Goal: Task Accomplishment & Management: Use online tool/utility

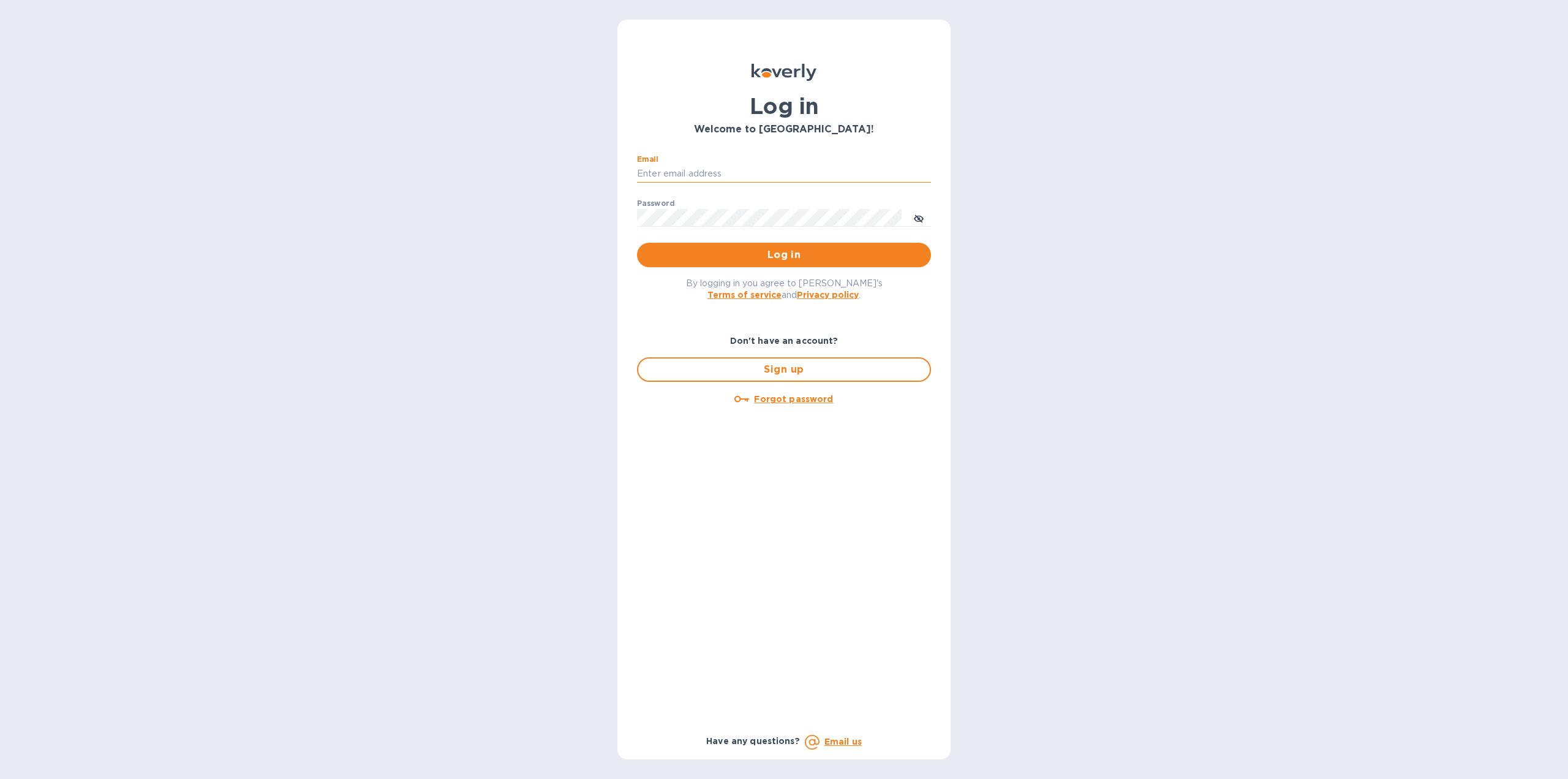
click at [791, 176] on input "Email" at bounding box center [784, 174] width 294 height 19
type input "jchaffee@vfwines.com"
click at [750, 250] on span "Log in" at bounding box center [784, 255] width 274 height 15
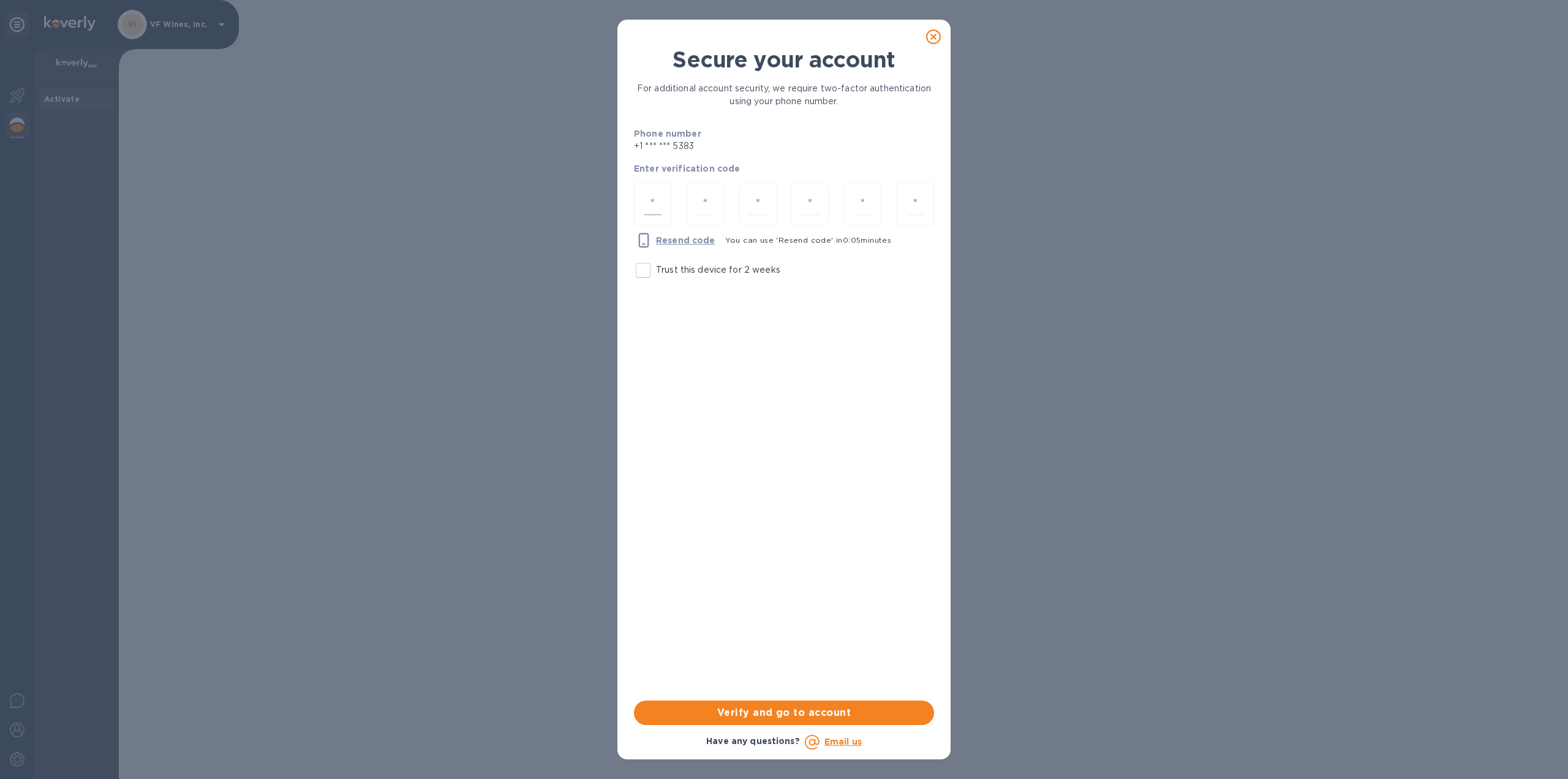
click at [646, 202] on input "number" at bounding box center [653, 204] width 17 height 23
type input "8"
type input "5"
type input "7"
type input "0"
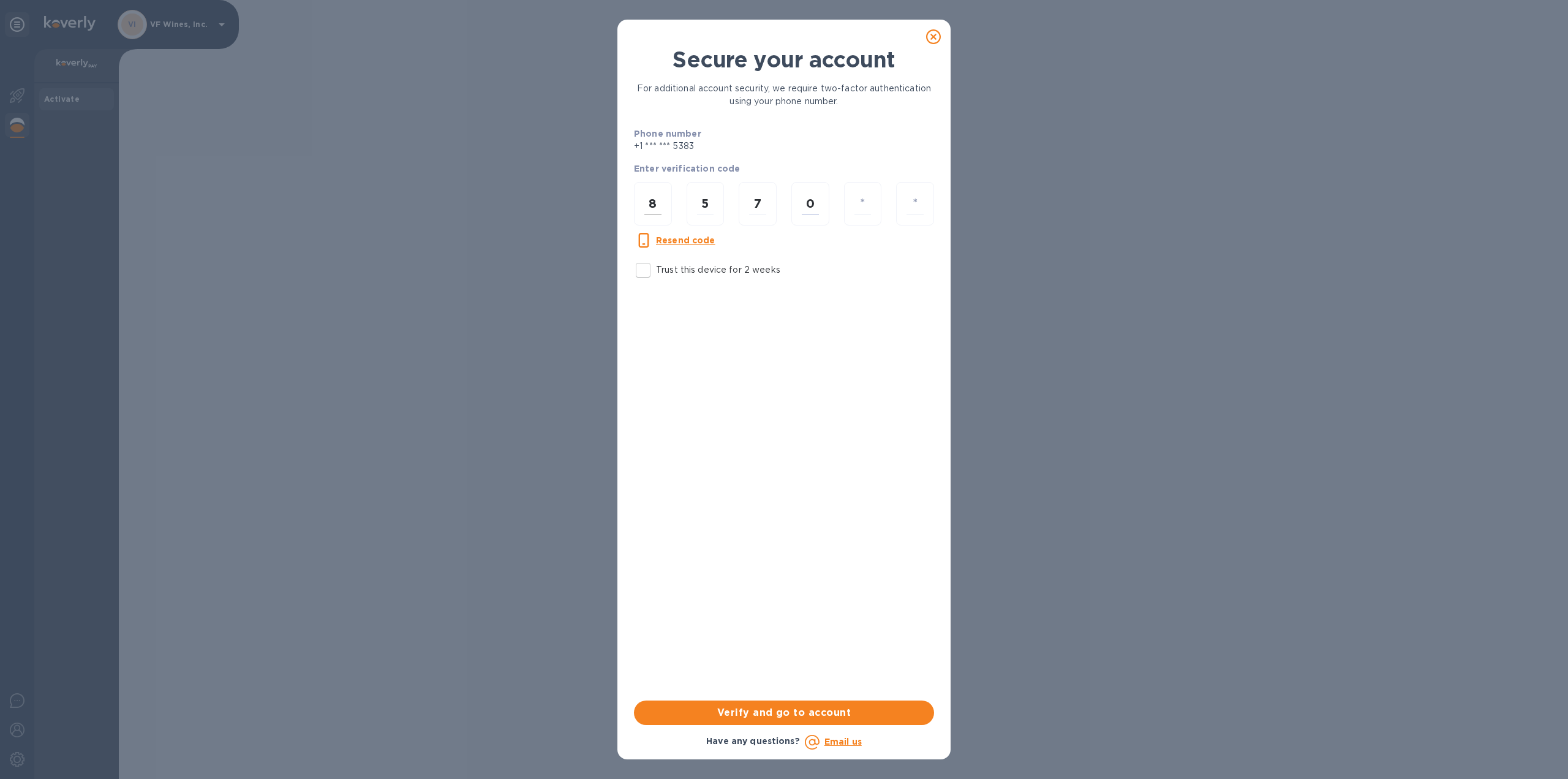
type input "9"
type input "7"
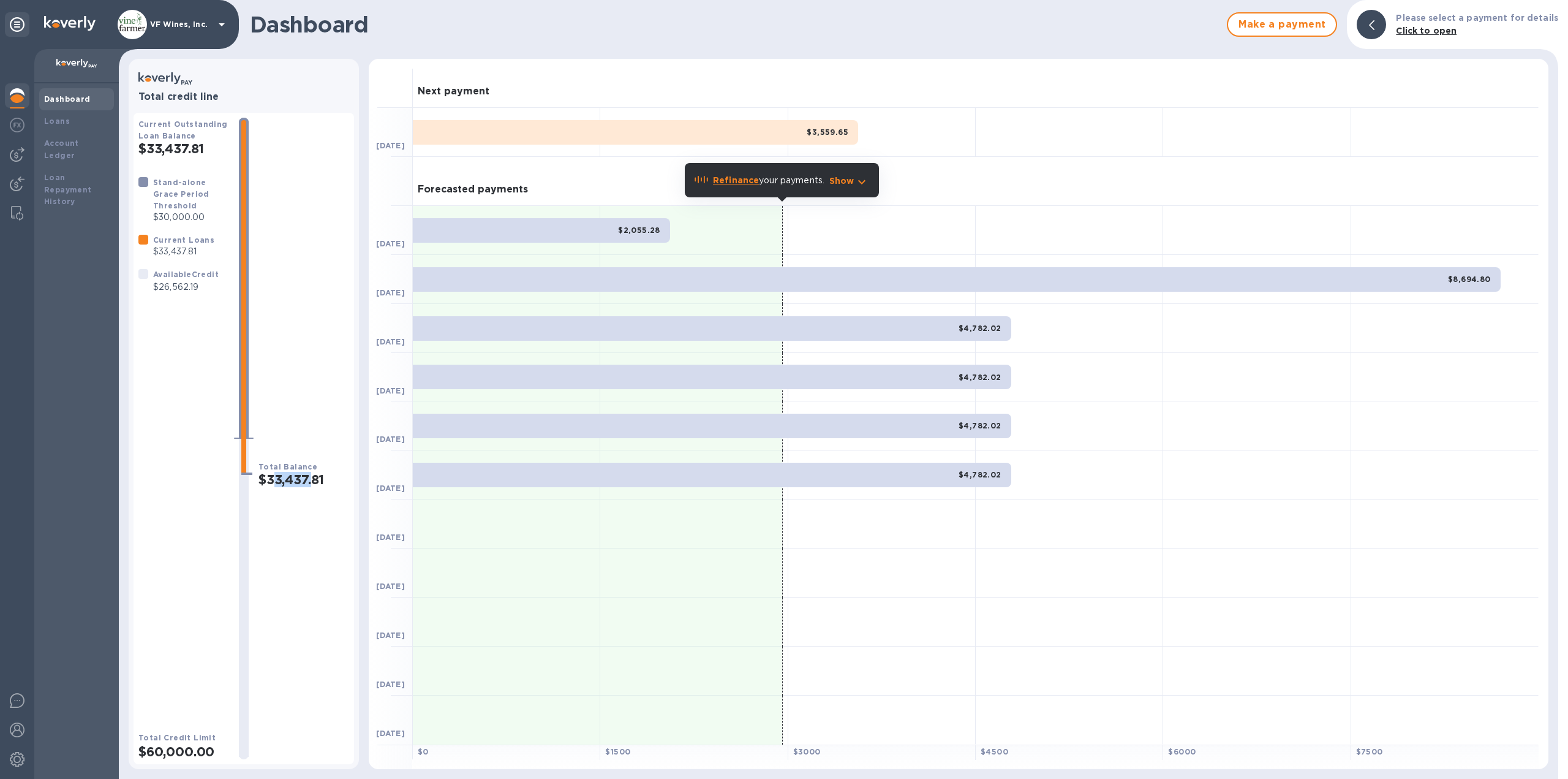
drag, startPoint x: 274, startPoint y: 478, endPoint x: 317, endPoint y: 481, distance: 43.1
click at [317, 481] on h2 "$33,437.81" at bounding box center [304, 479] width 90 height 15
click at [318, 481] on h2 "$33,437.81" at bounding box center [304, 479] width 90 height 15
click at [319, 478] on h2 "$33,437.81" at bounding box center [304, 479] width 90 height 15
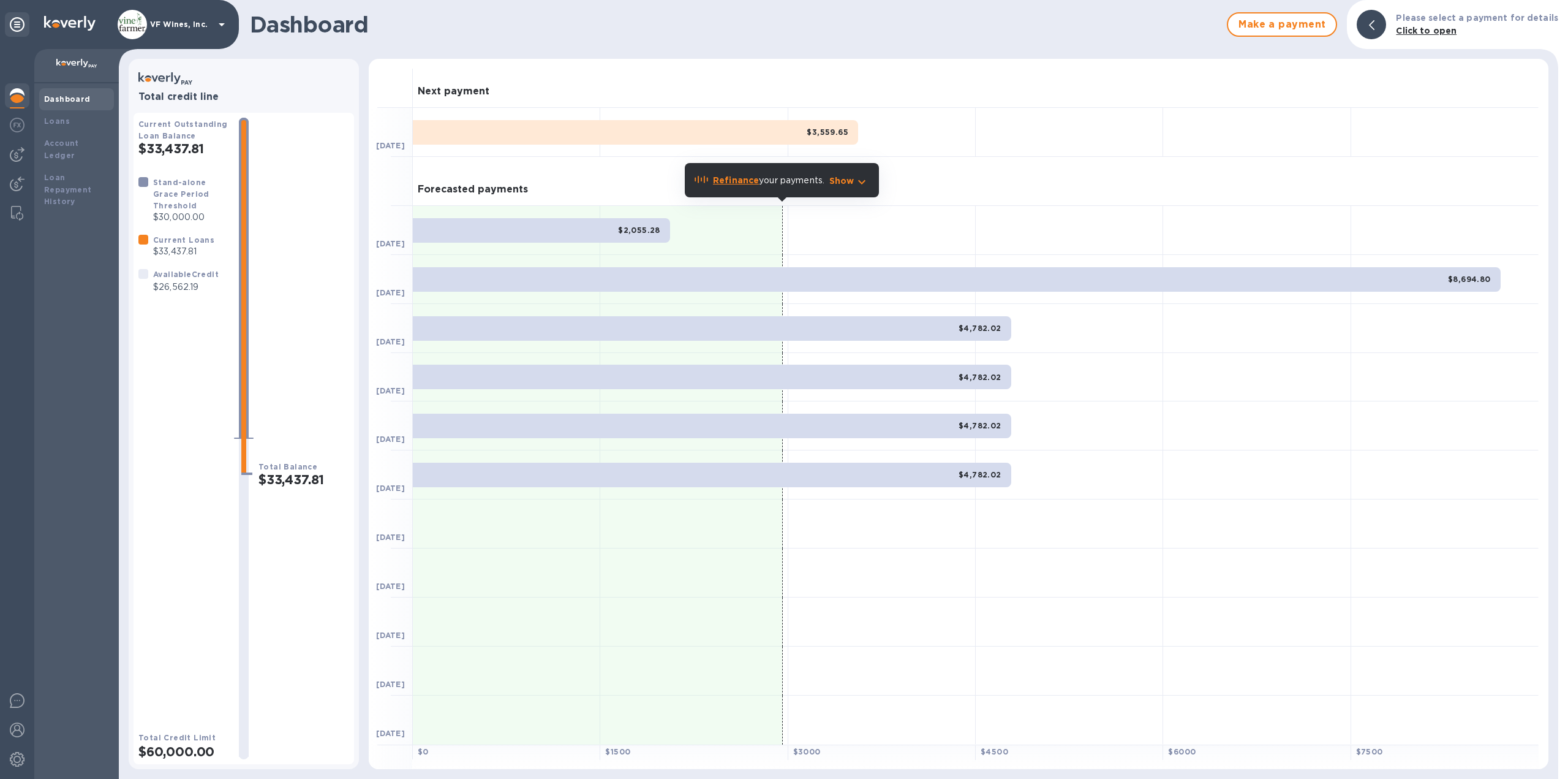
click at [175, 453] on div "Stand-alone Grace Period Threshold $30,000.00 Current Loans $33,437.81 Availabl…" at bounding box center [184, 443] width 90 height 536
click at [17, 151] on img at bounding box center [17, 154] width 15 height 15
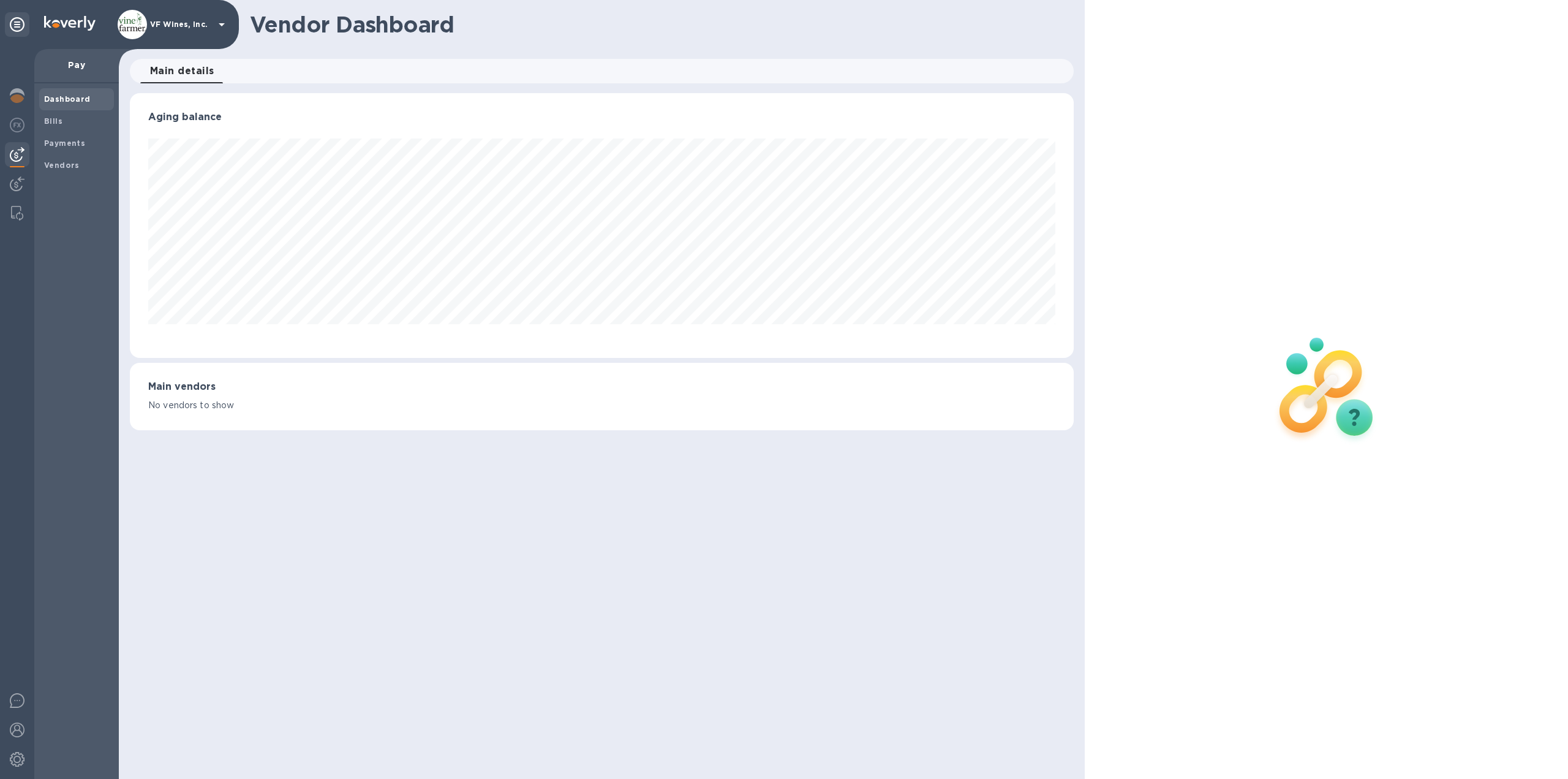
scroll to position [264, 945]
click at [20, 130] on img at bounding box center [17, 125] width 15 height 15
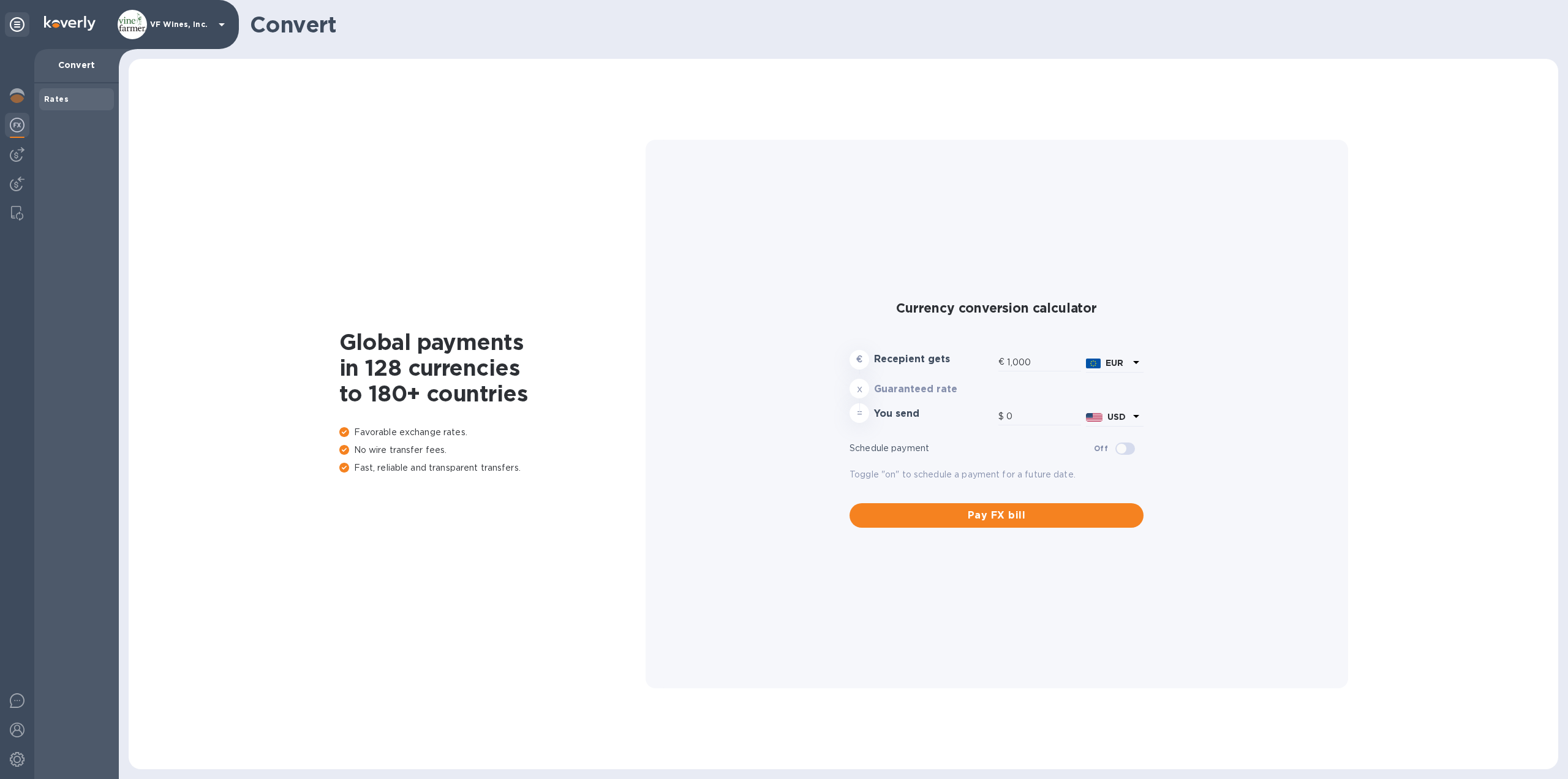
type input "1,172.51"
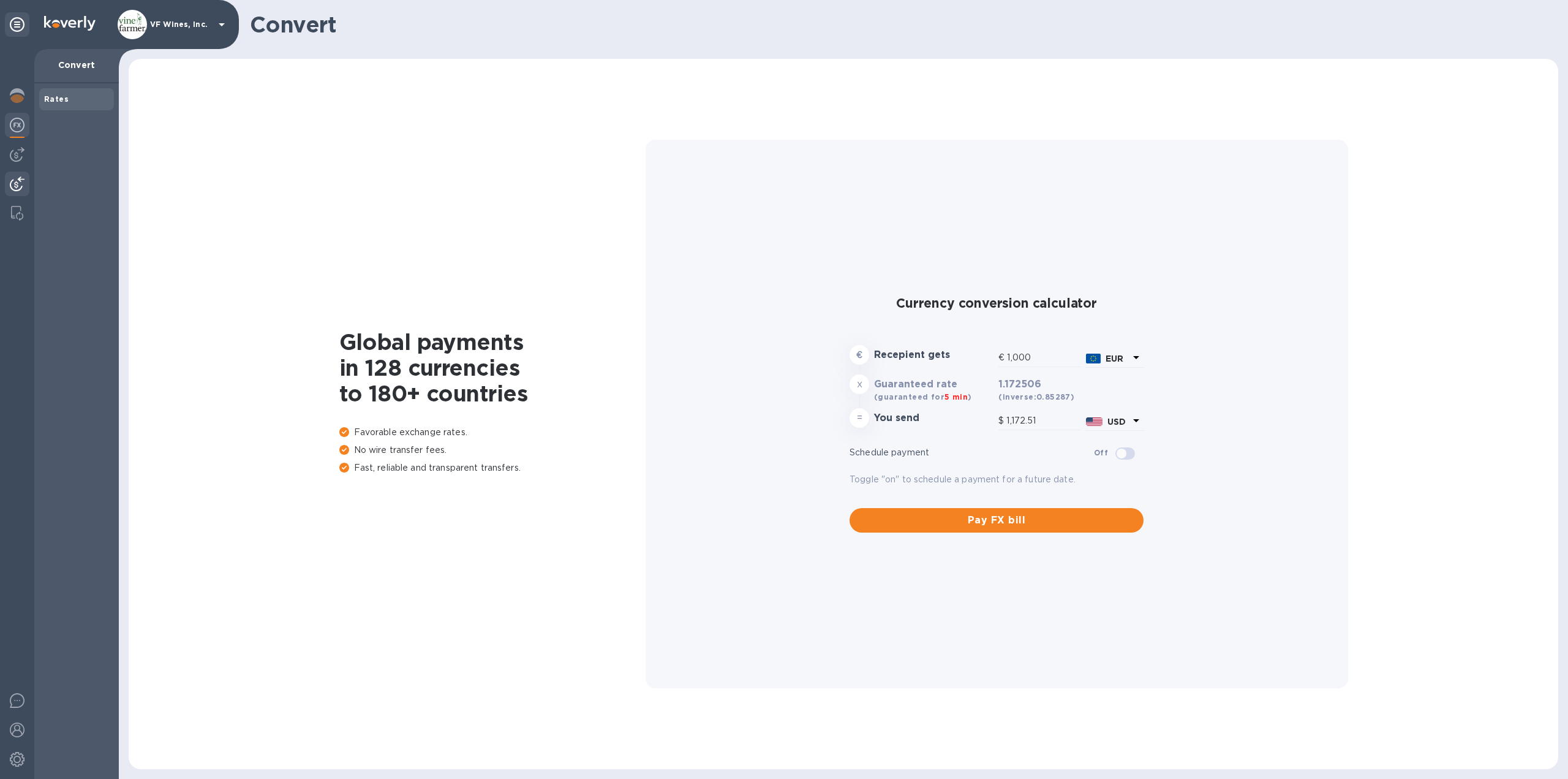
click at [19, 178] on img at bounding box center [17, 184] width 15 height 15
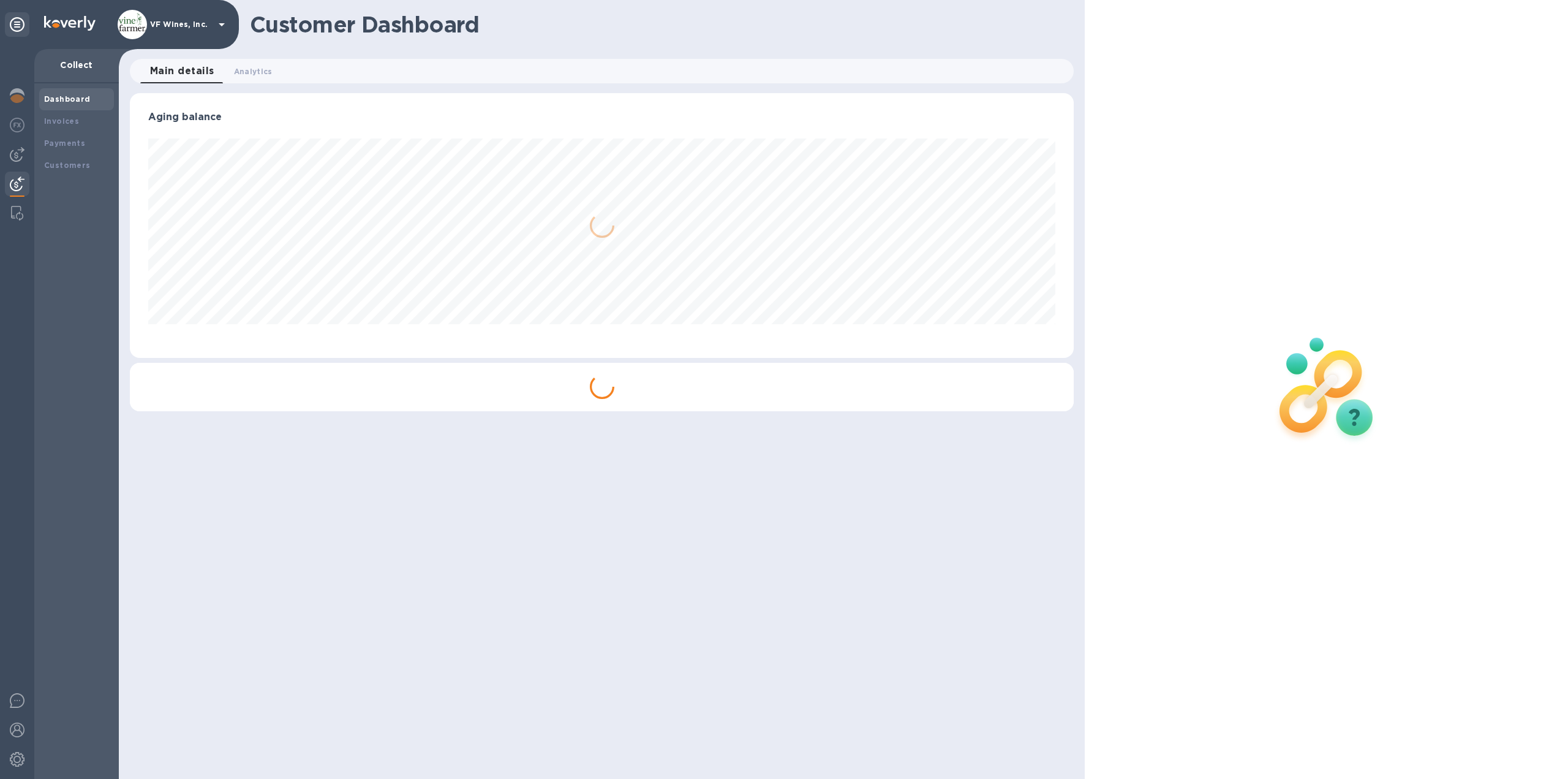
scroll to position [264, 945]
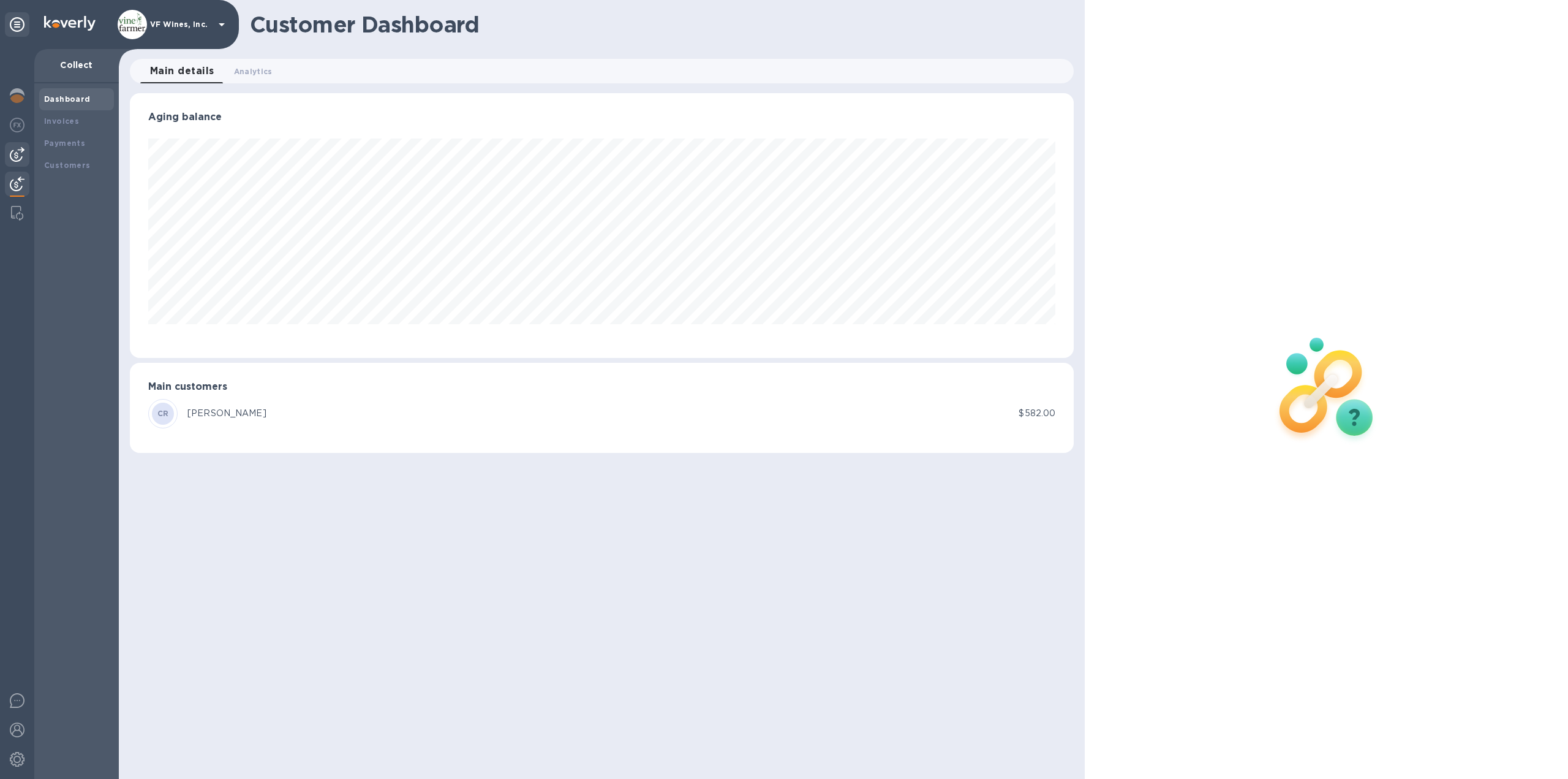
click at [12, 157] on img at bounding box center [17, 154] width 15 height 15
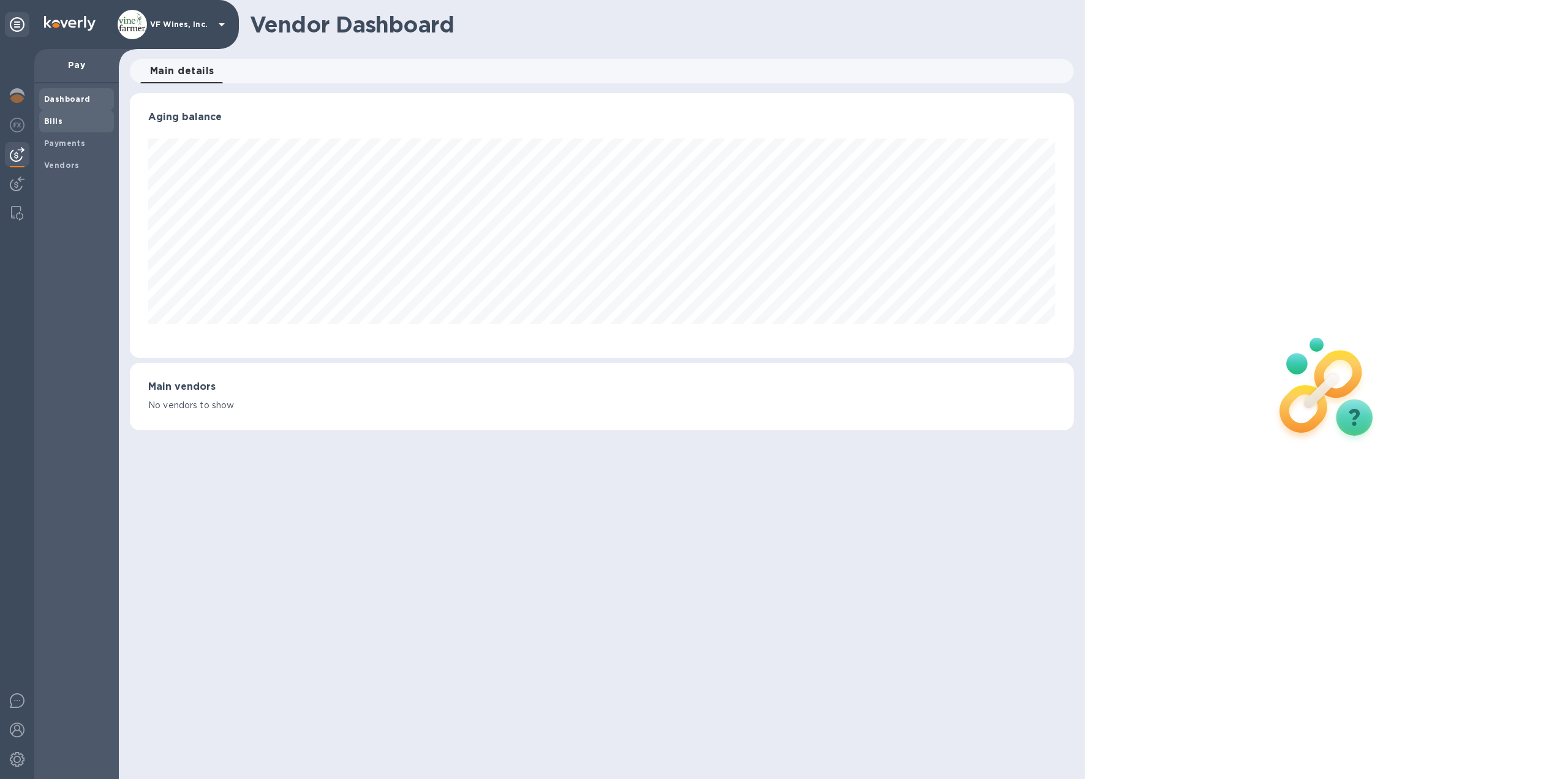
scroll to position [264, 945]
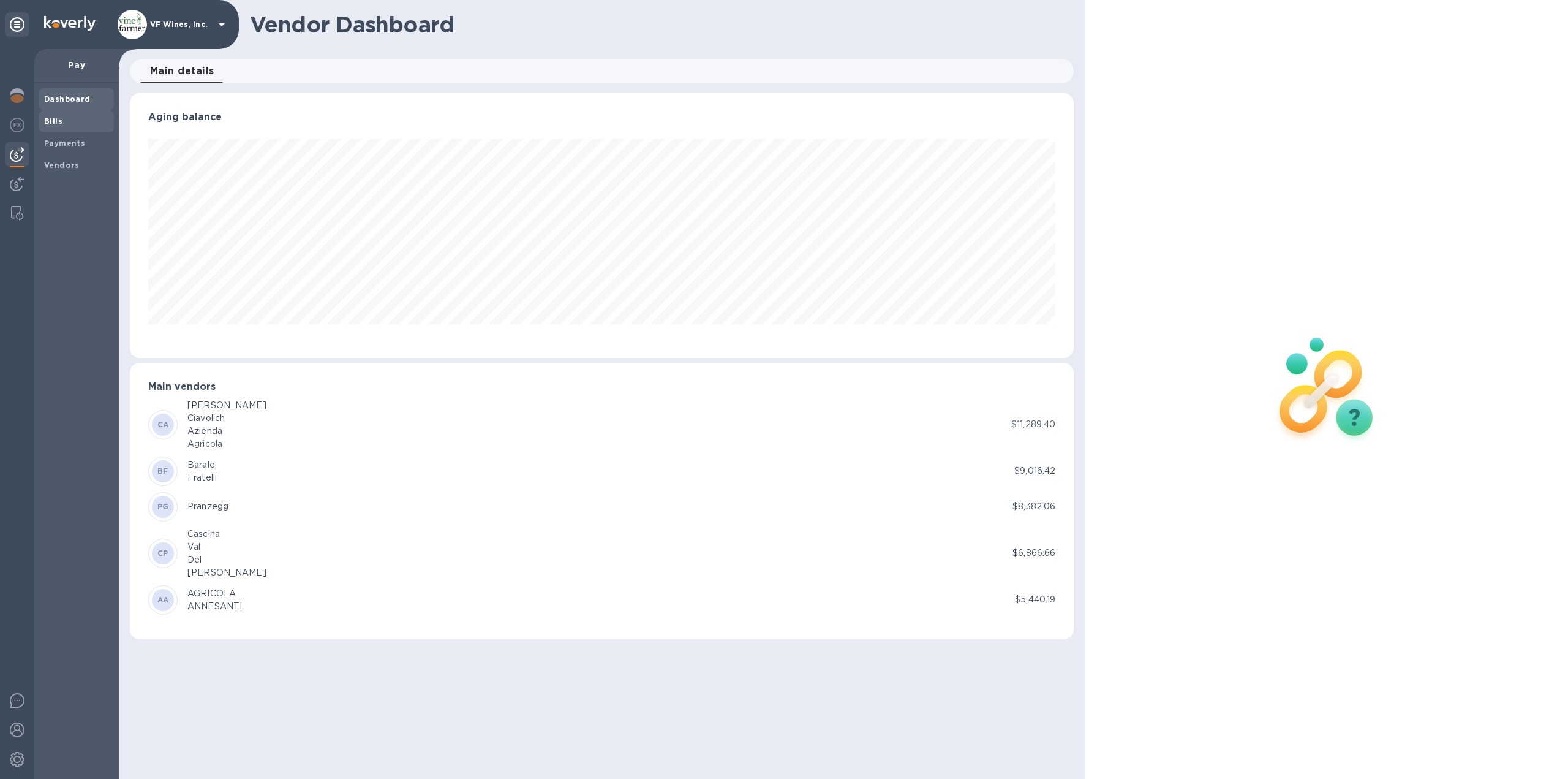
click at [45, 121] on b "Bills" at bounding box center [53, 121] width 19 height 9
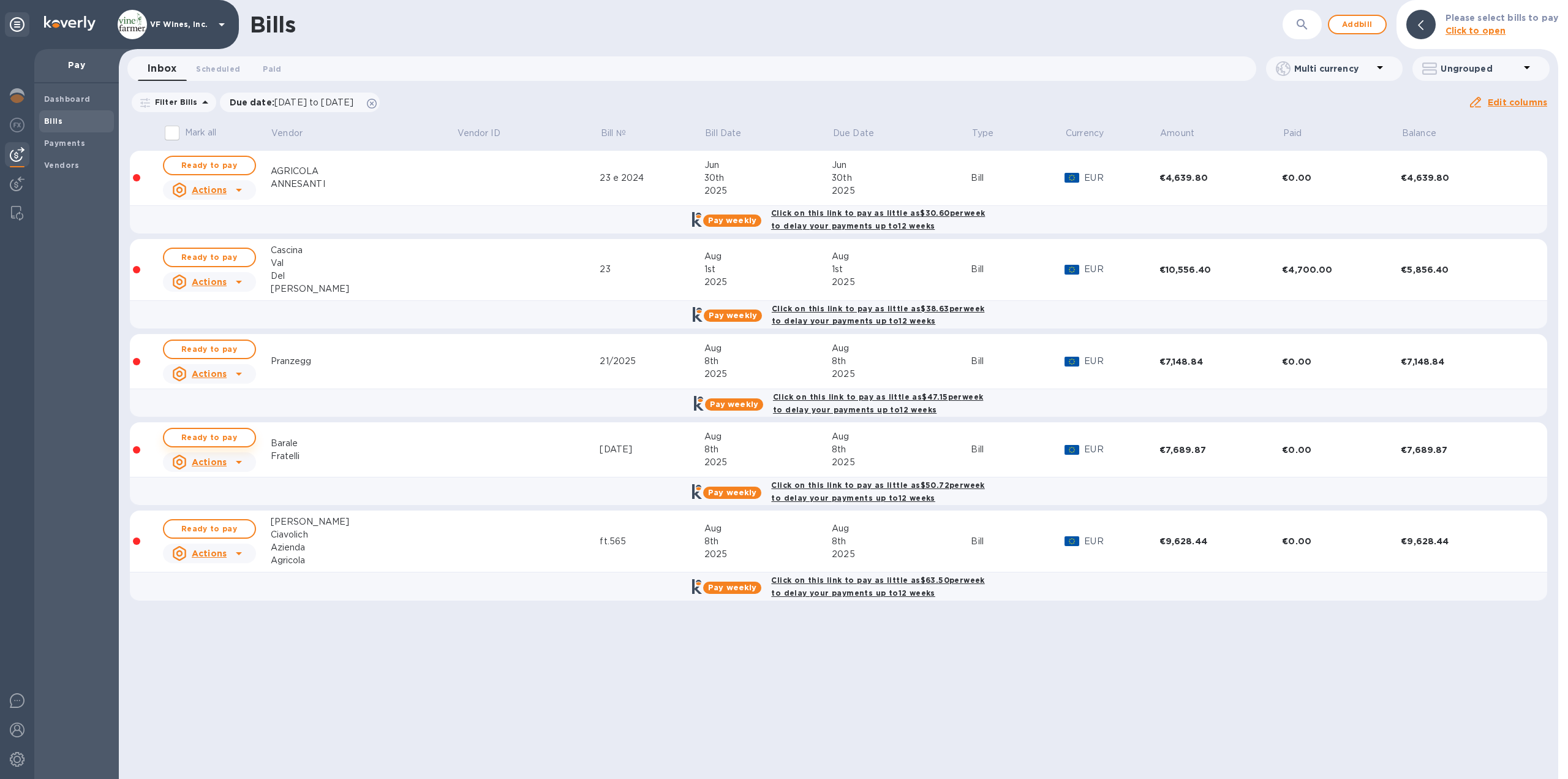
click at [191, 439] on span "Ready to pay" at bounding box center [209, 438] width 71 height 15
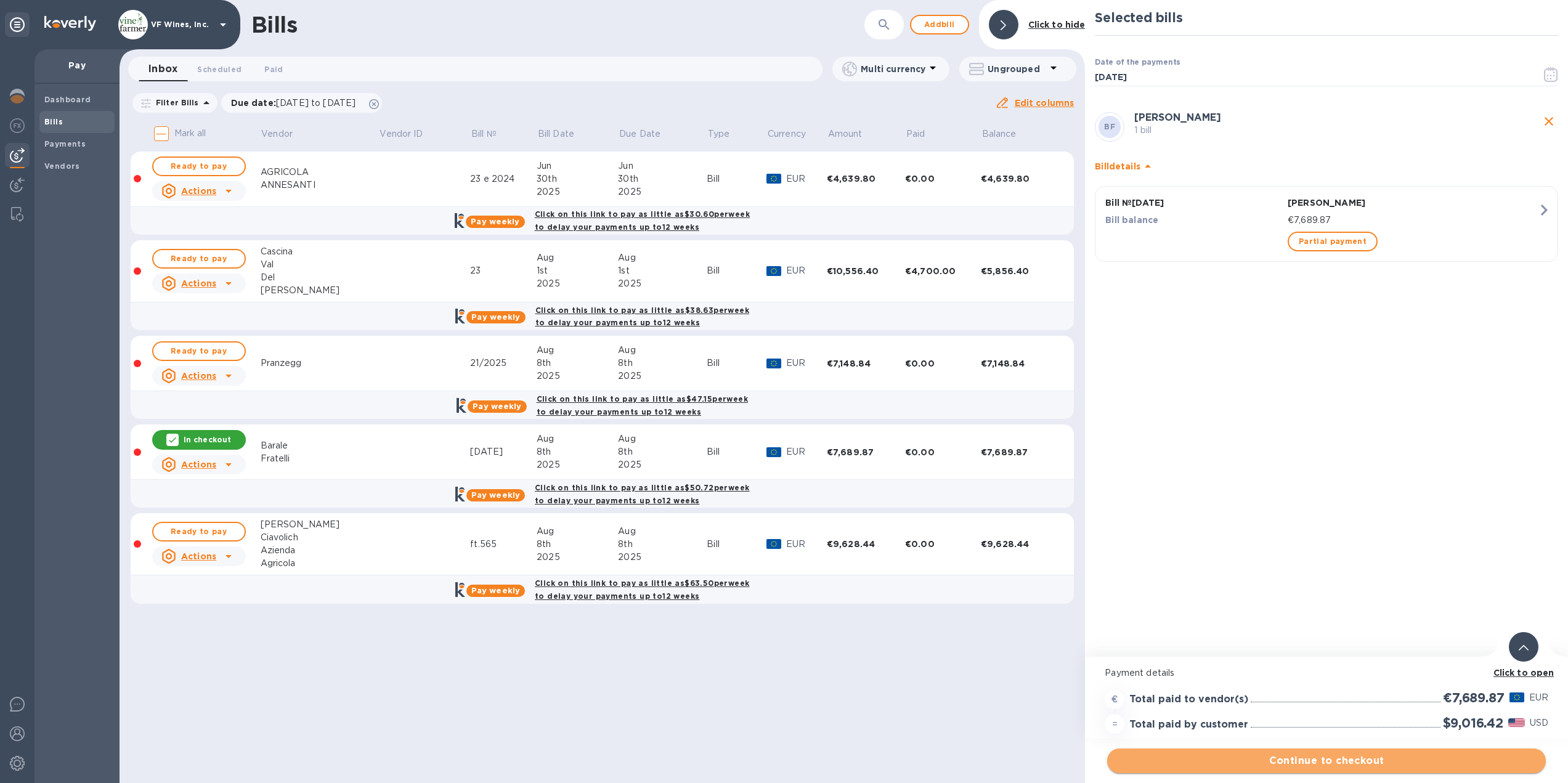
click at [1344, 764] on span "Continue to checkout" at bounding box center [1326, 761] width 419 height 15
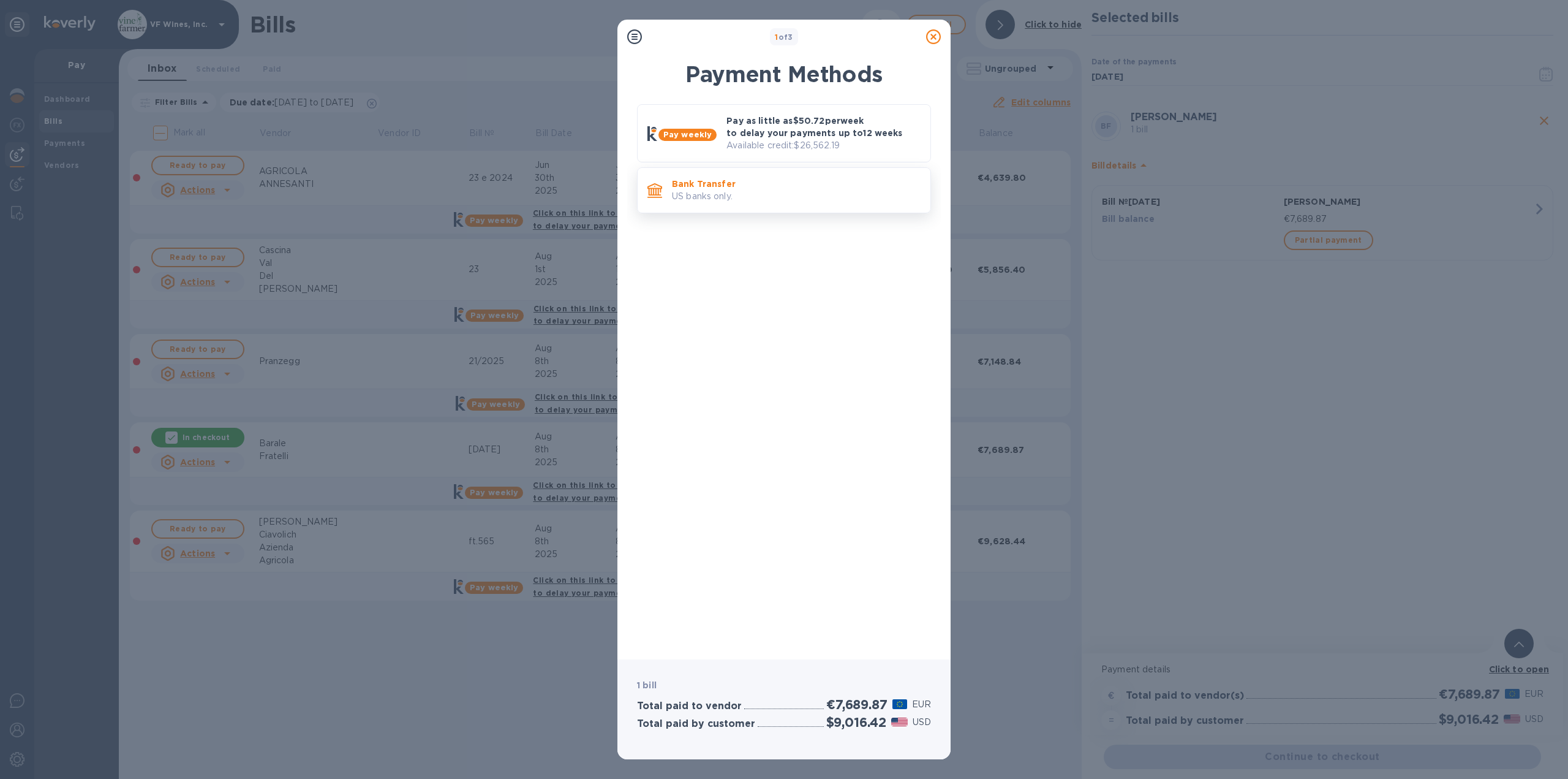
click at [748, 190] on p "US banks only." at bounding box center [796, 196] width 249 height 13
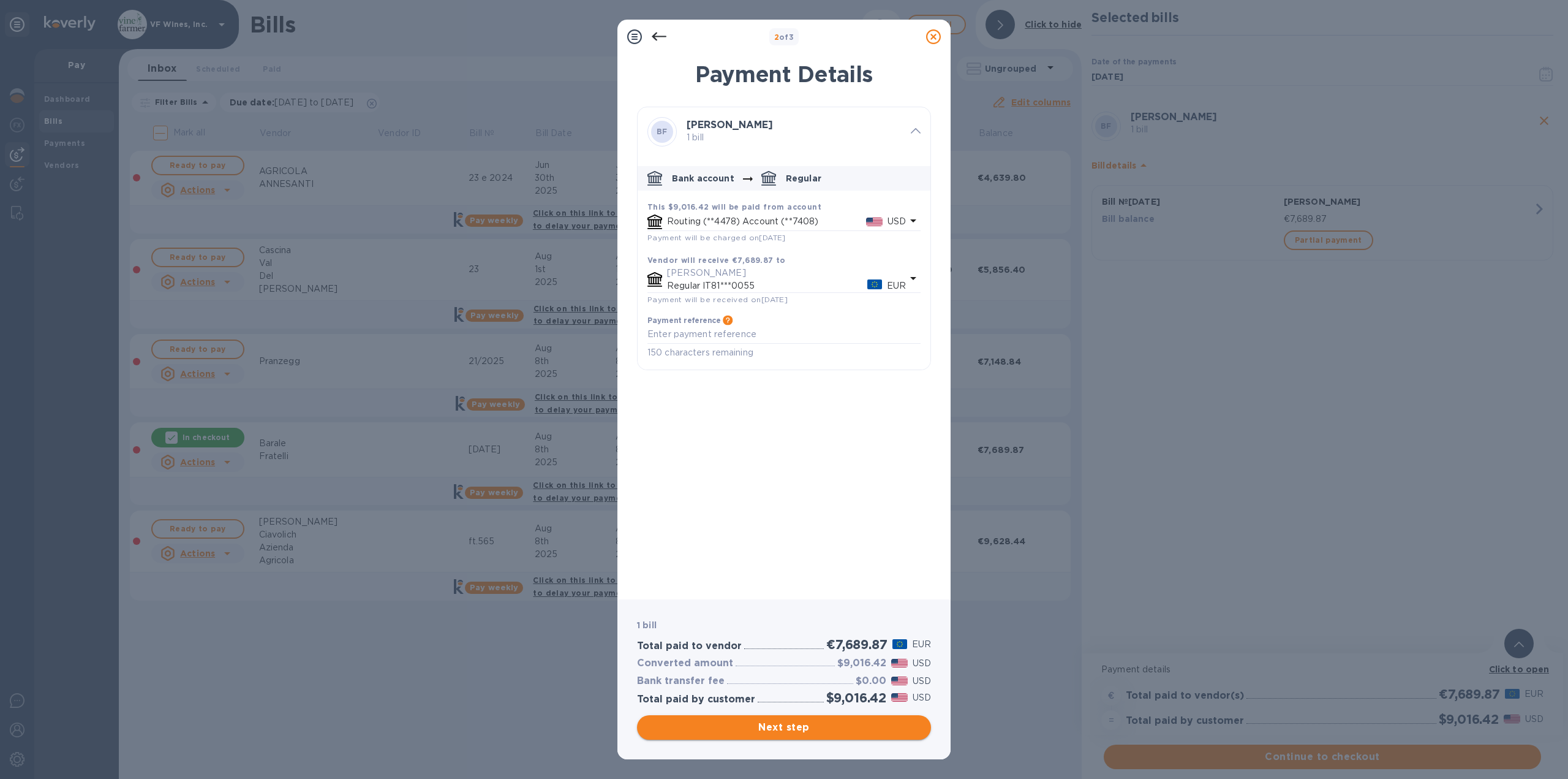
click at [790, 725] on span "Next step" at bounding box center [784, 728] width 274 height 15
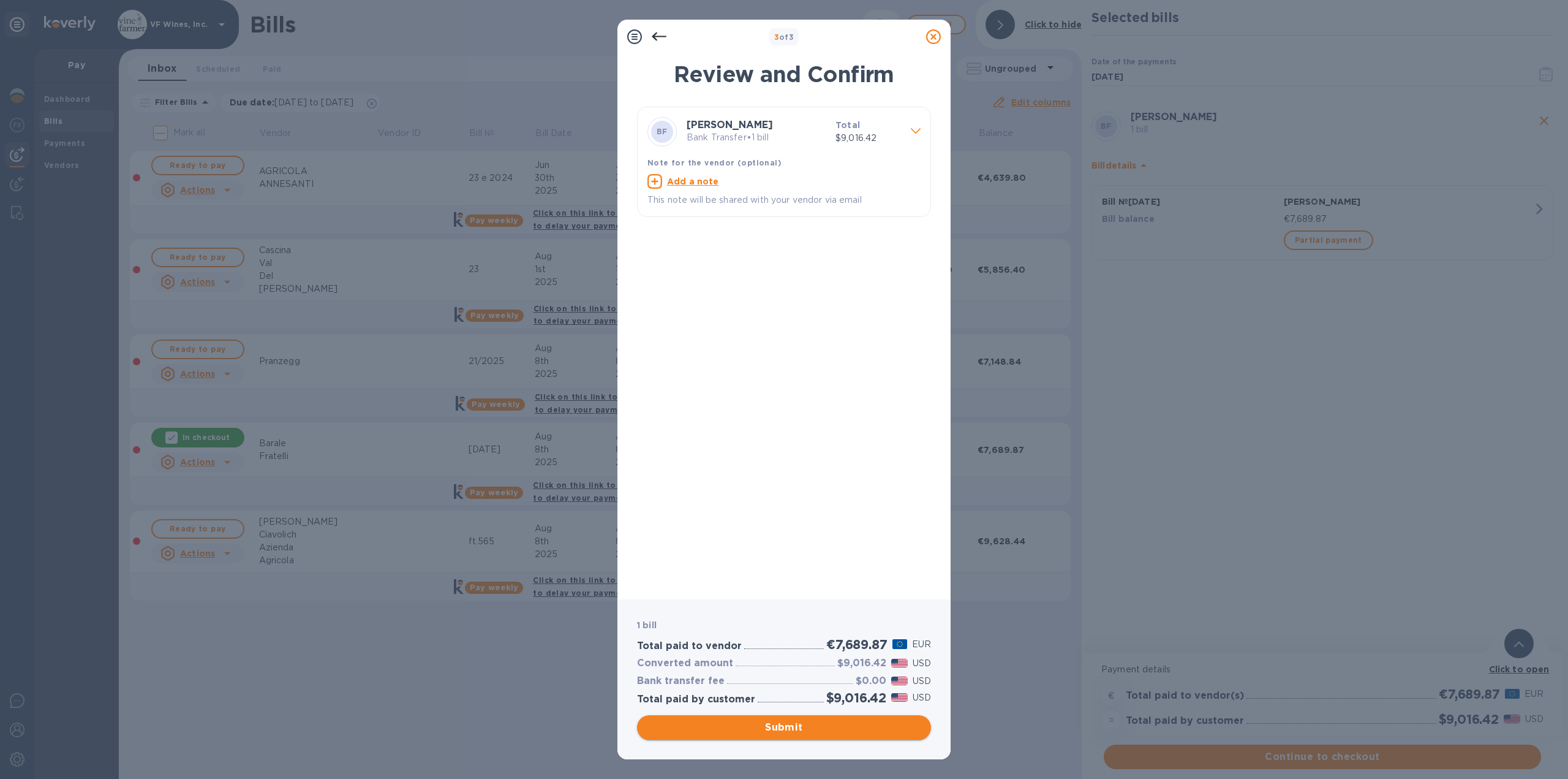
click at [790, 725] on span "Submit" at bounding box center [784, 728] width 274 height 15
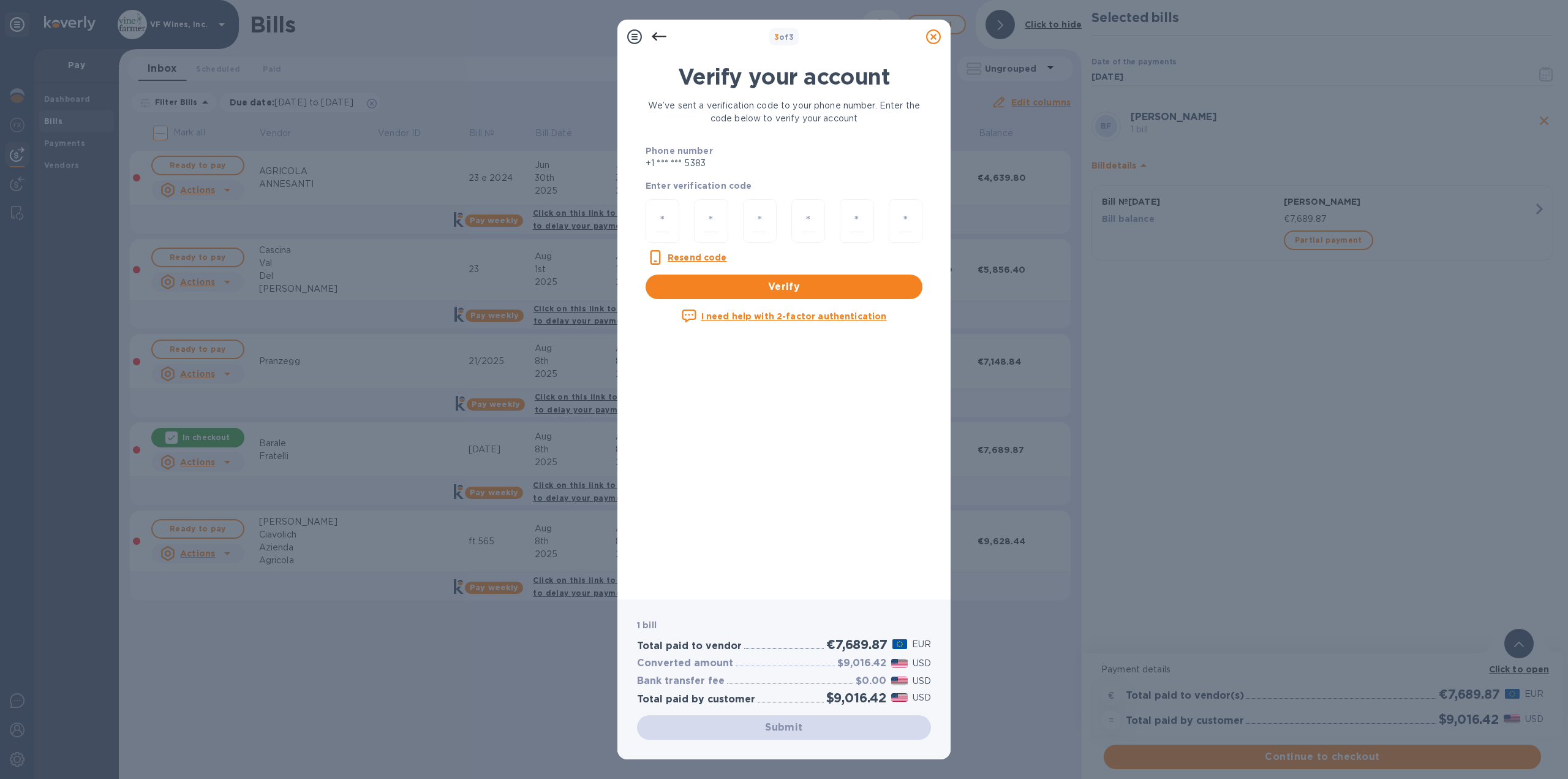
click at [680, 260] on u "Resend code" at bounding box center [697, 258] width 59 height 10
click at [659, 225] on input "number" at bounding box center [662, 220] width 13 height 23
type input "7"
type input "5"
type input "3"
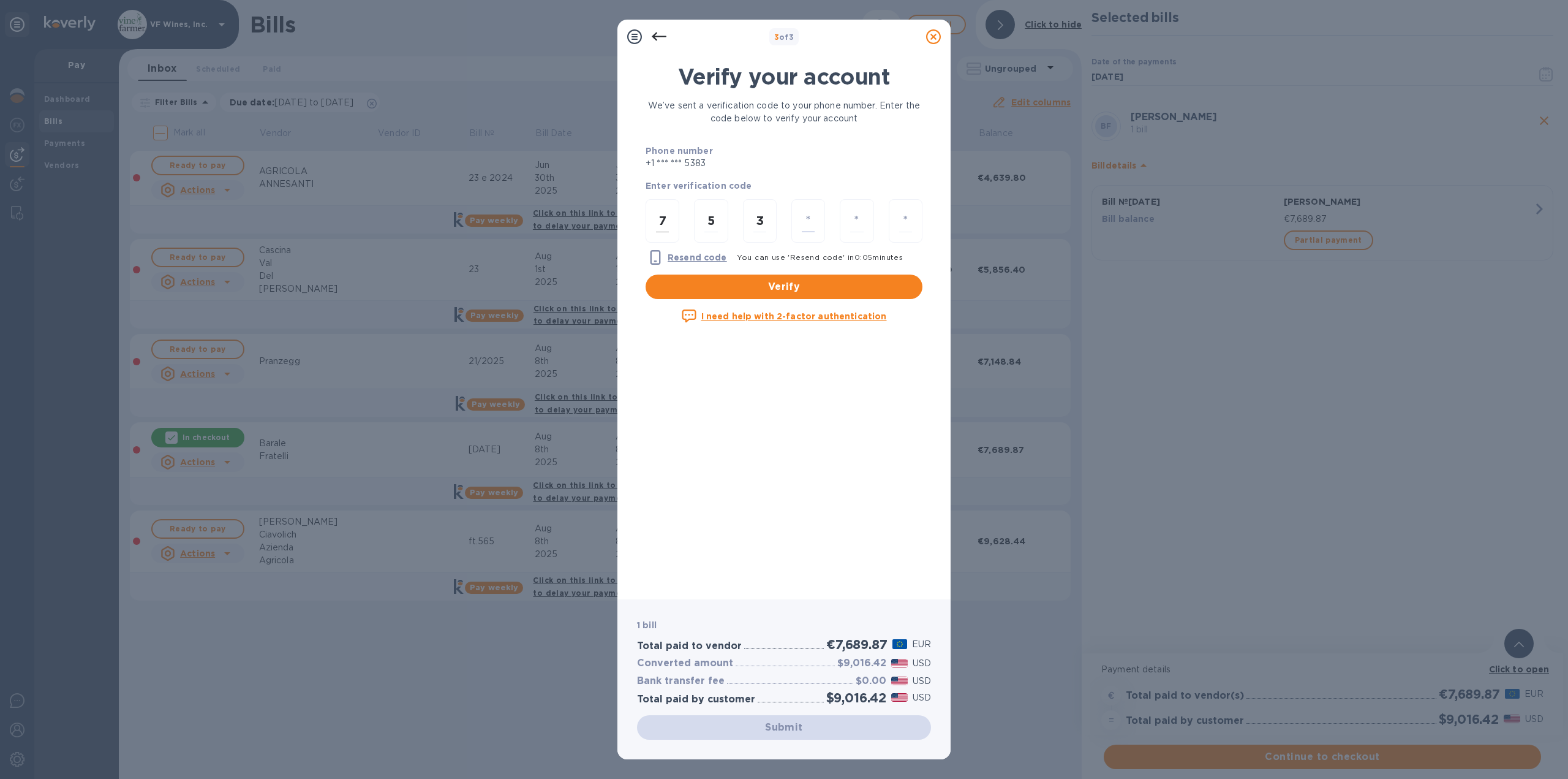
type input "3"
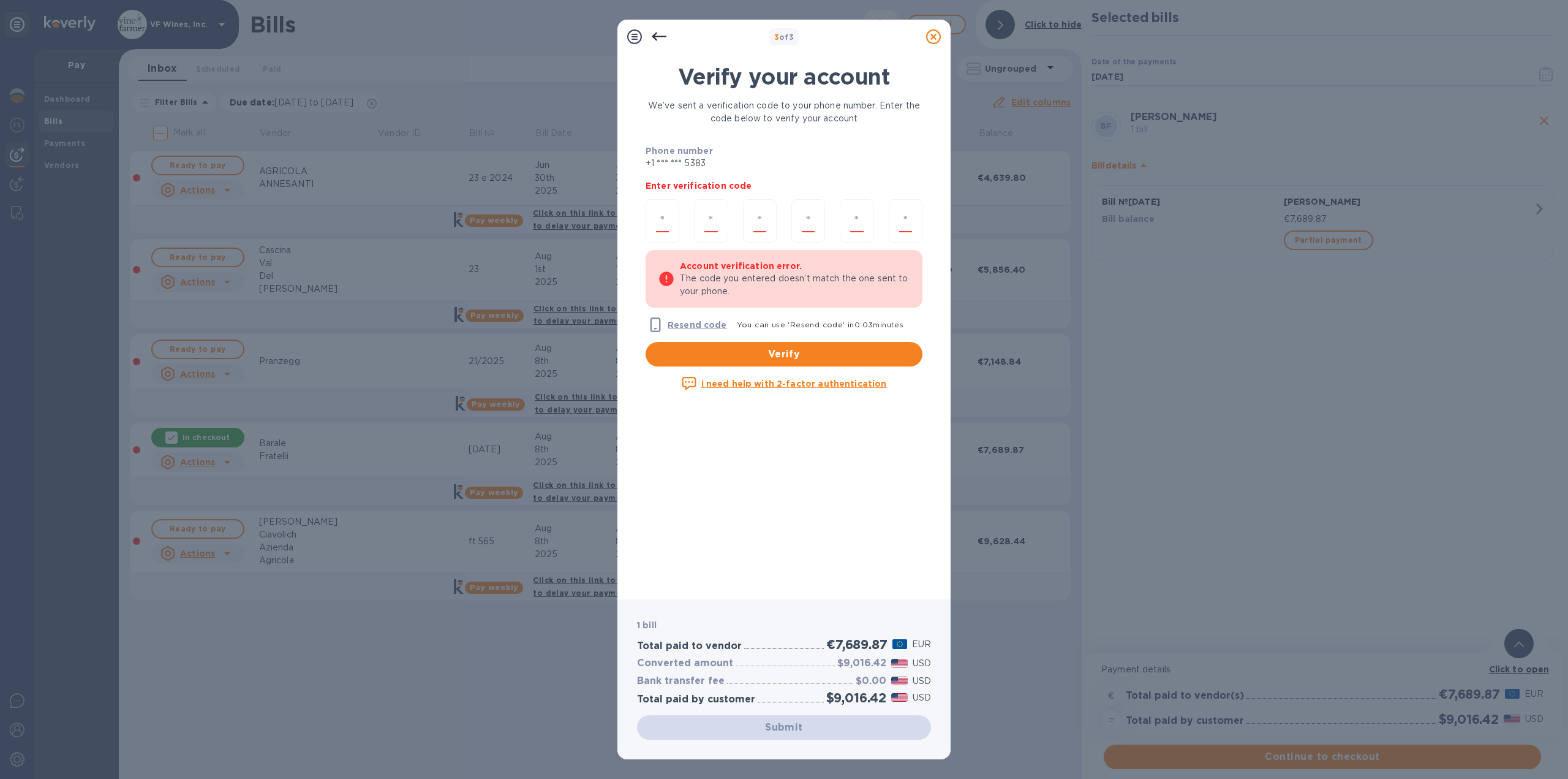
click at [659, 225] on input "number" at bounding box center [662, 220] width 13 height 23
type input "7"
type input "5"
type input "3"
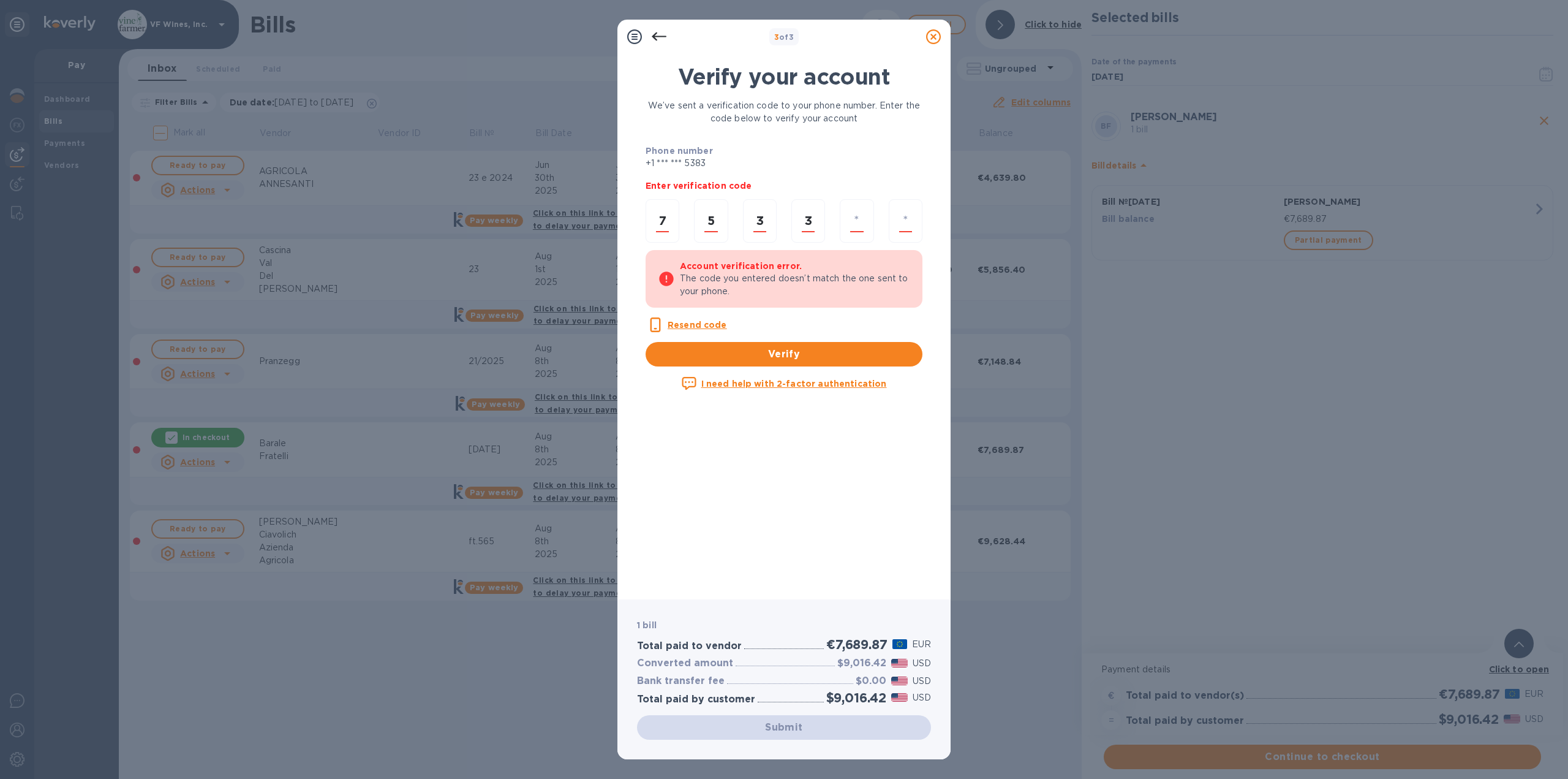
type input "3"
click at [675, 324] on u "Resend code" at bounding box center [697, 324] width 59 height 10
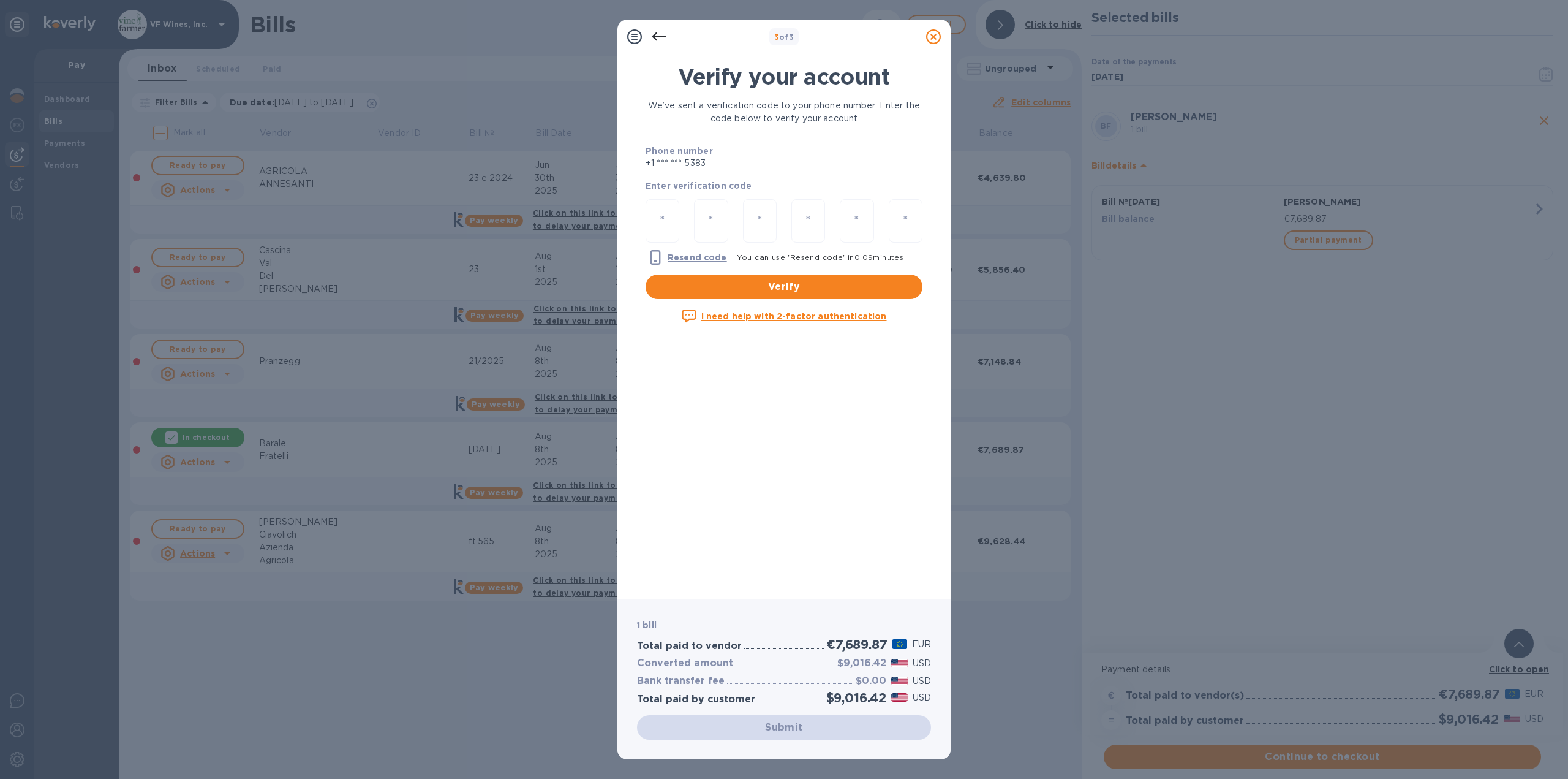
click at [661, 212] on input "number" at bounding box center [662, 220] width 13 height 23
type input "1"
type input "4"
type input "0"
type input "8"
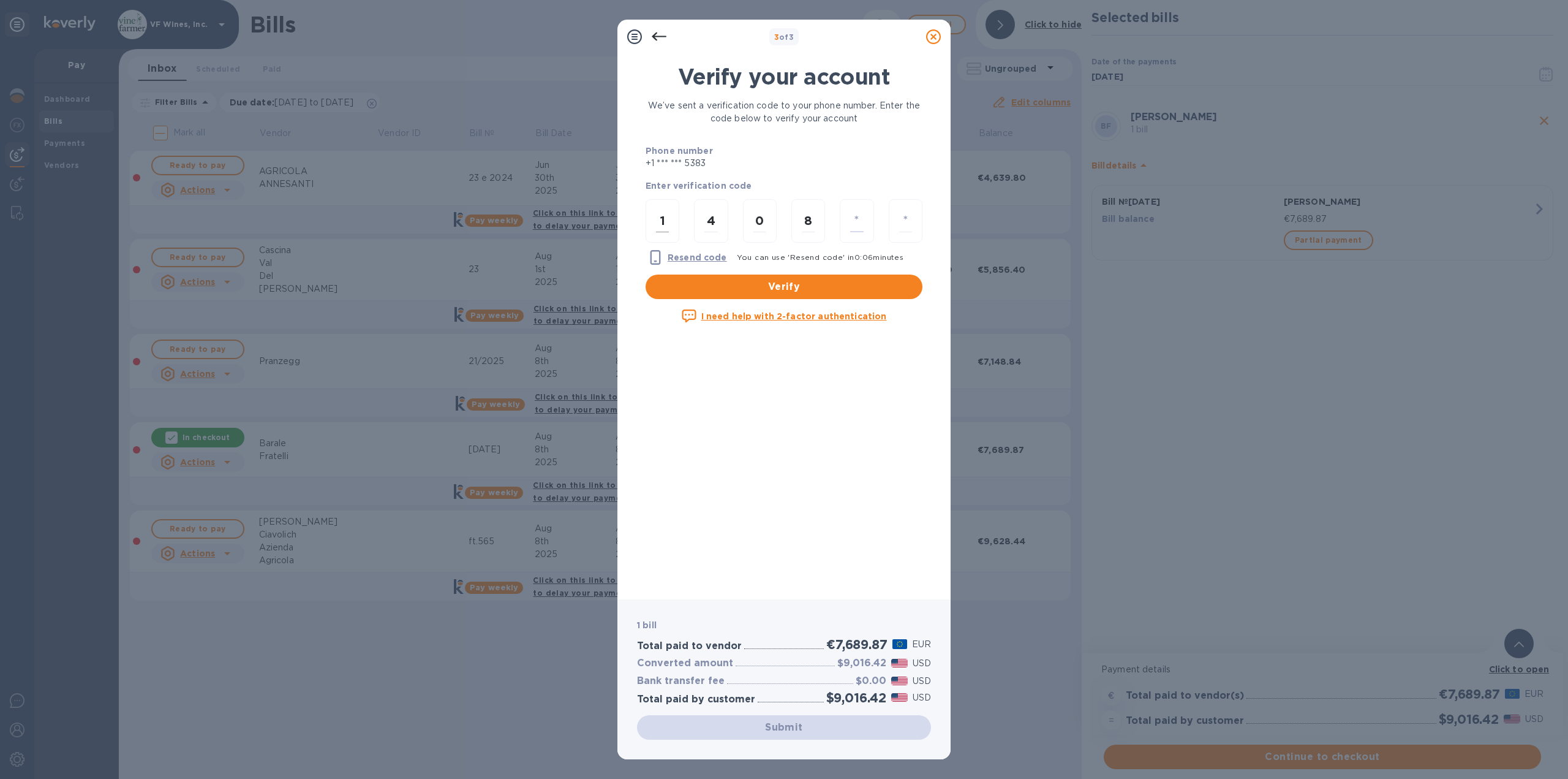
type input "1"
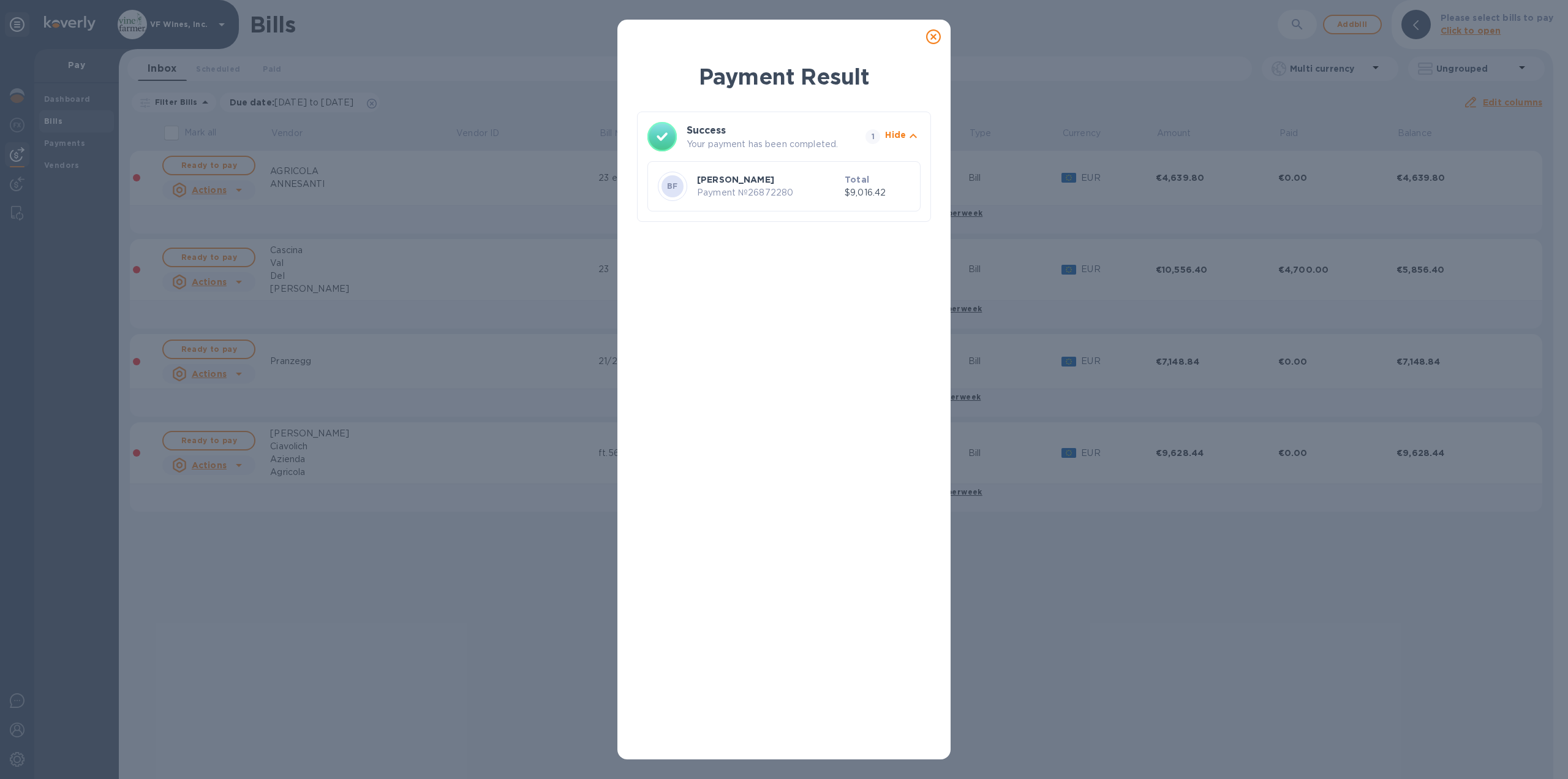
drag, startPoint x: 935, startPoint y: 37, endPoint x: 926, endPoint y: 74, distance: 38.1
click at [935, 37] on icon at bounding box center [933, 37] width 15 height 15
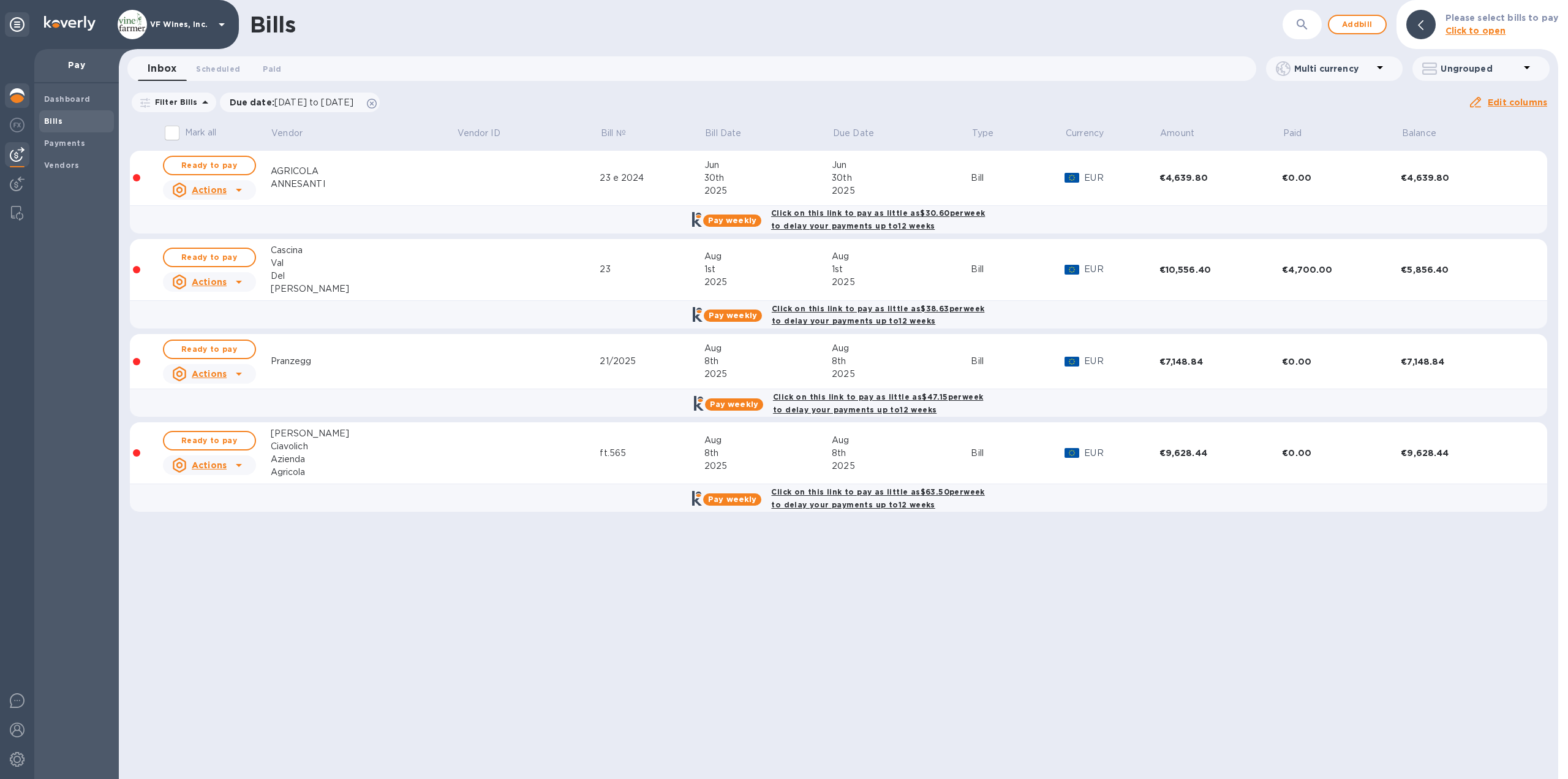
click at [12, 93] on img at bounding box center [17, 95] width 15 height 15
